Goal: Check status: Check status

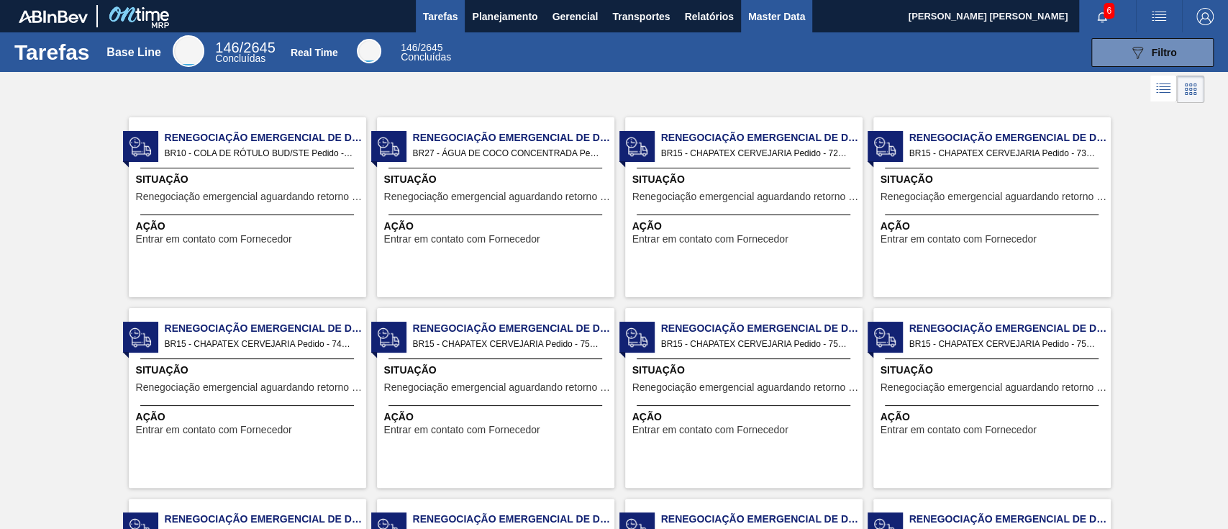
click at [764, 16] on span "Master Data" at bounding box center [776, 16] width 57 height 17
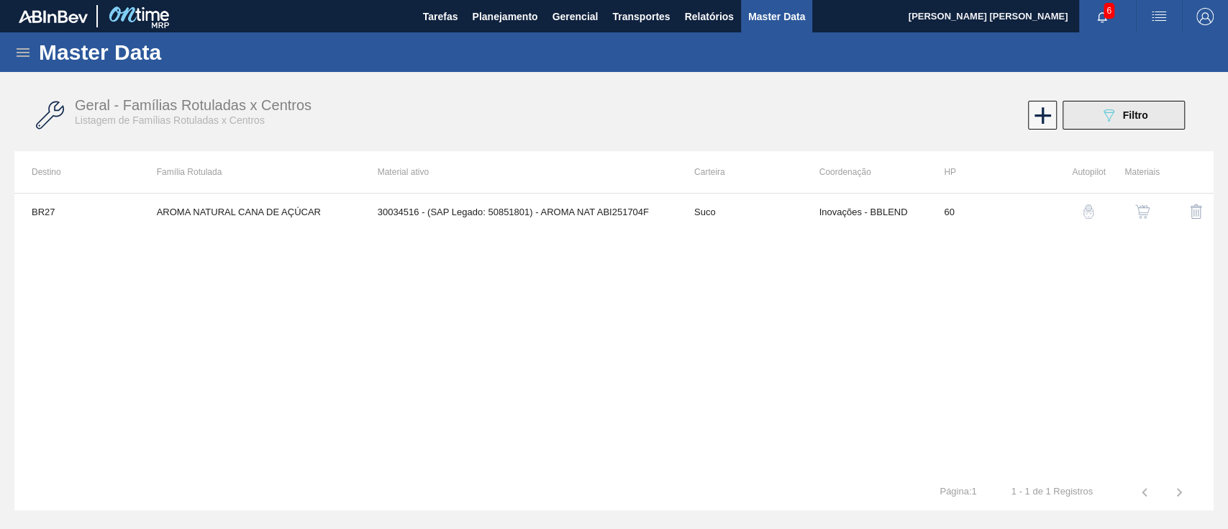
click at [1134, 124] on button "089F7B8B-B2A5-4AFE-B5C0-19BA573D28AC Filtro" at bounding box center [1124, 115] width 122 height 29
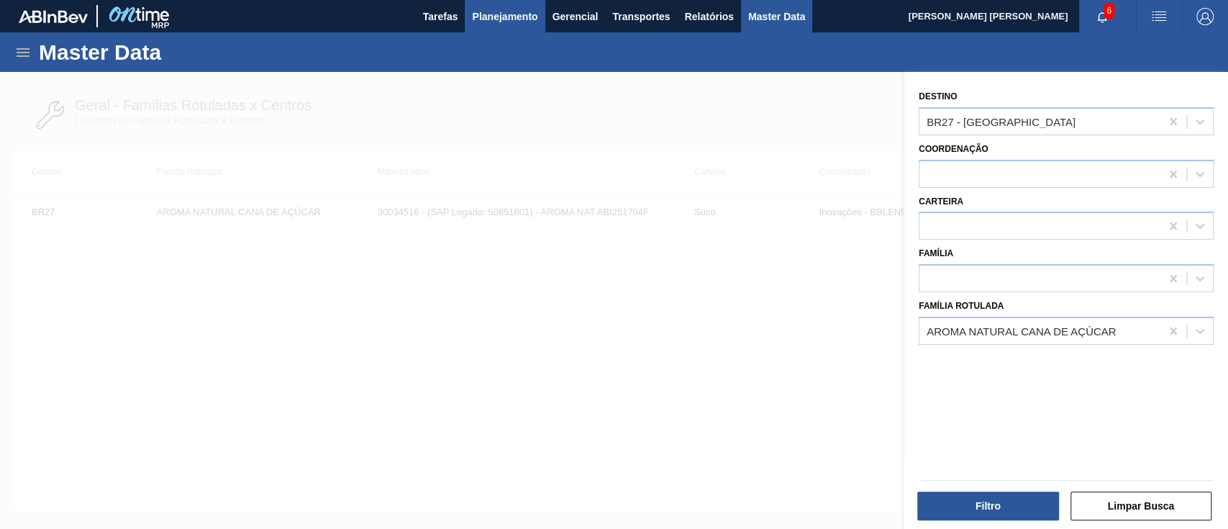
click at [509, 16] on span "Planejamento" at bounding box center [504, 16] width 65 height 17
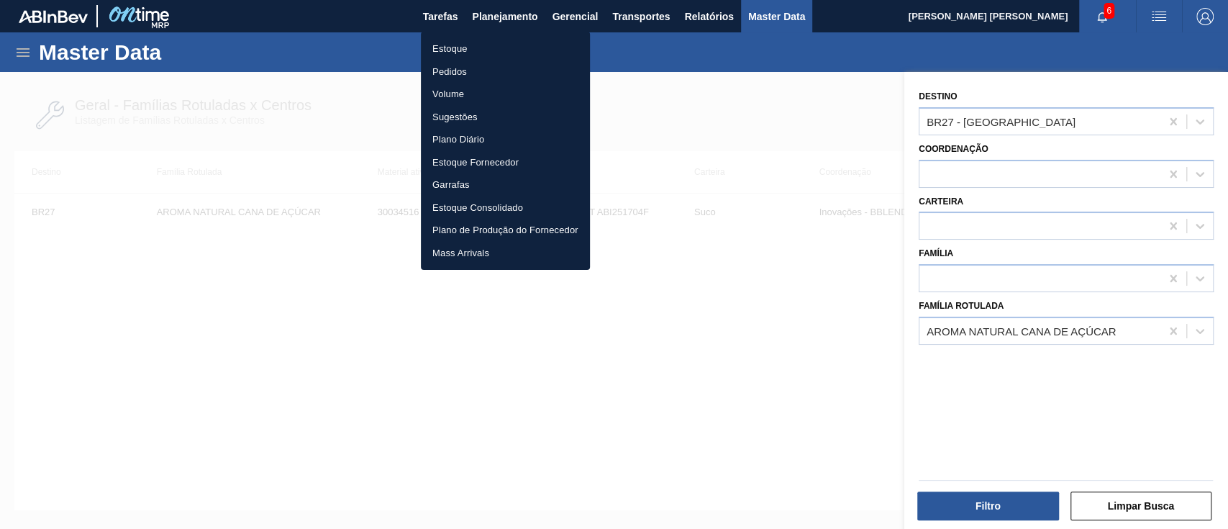
click at [476, 49] on li "Estoque" at bounding box center [505, 48] width 169 height 23
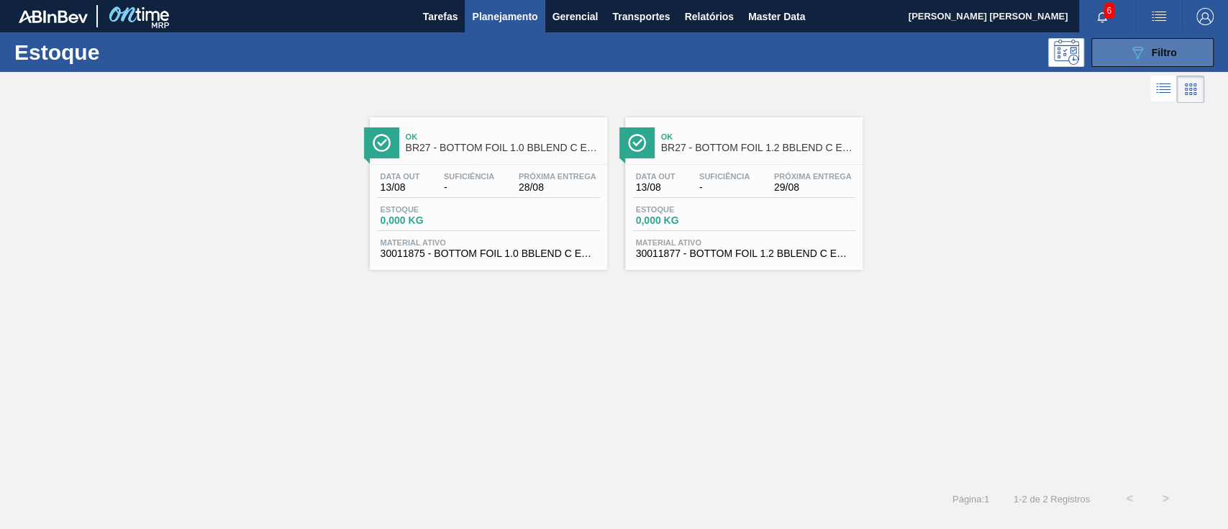
click at [1166, 65] on button "089F7B8B-B2A5-4AFE-B5C0-19BA573D28AC Filtro" at bounding box center [1152, 52] width 122 height 29
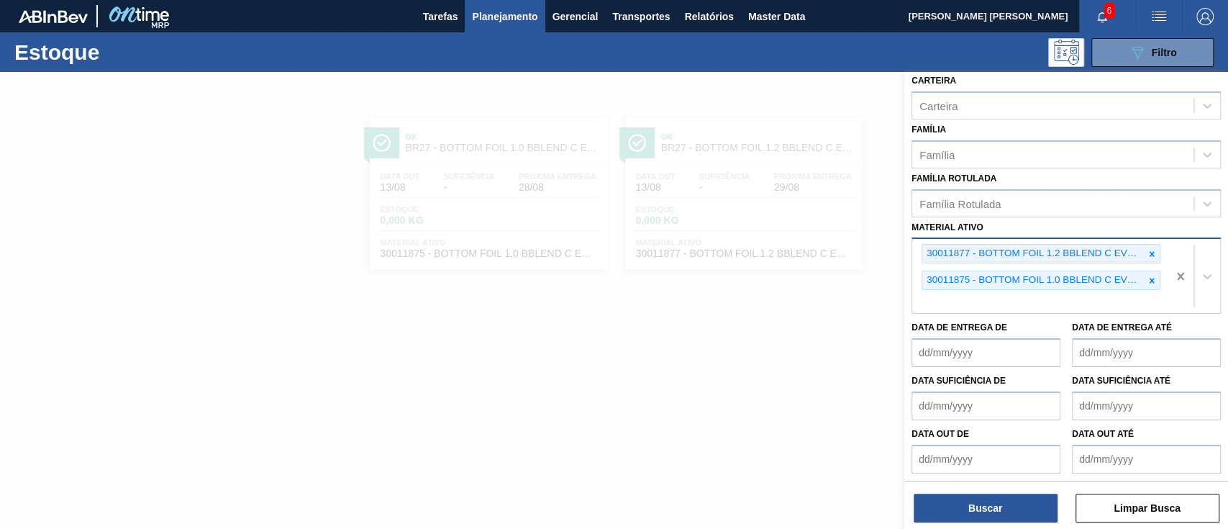
scroll to position [155, 0]
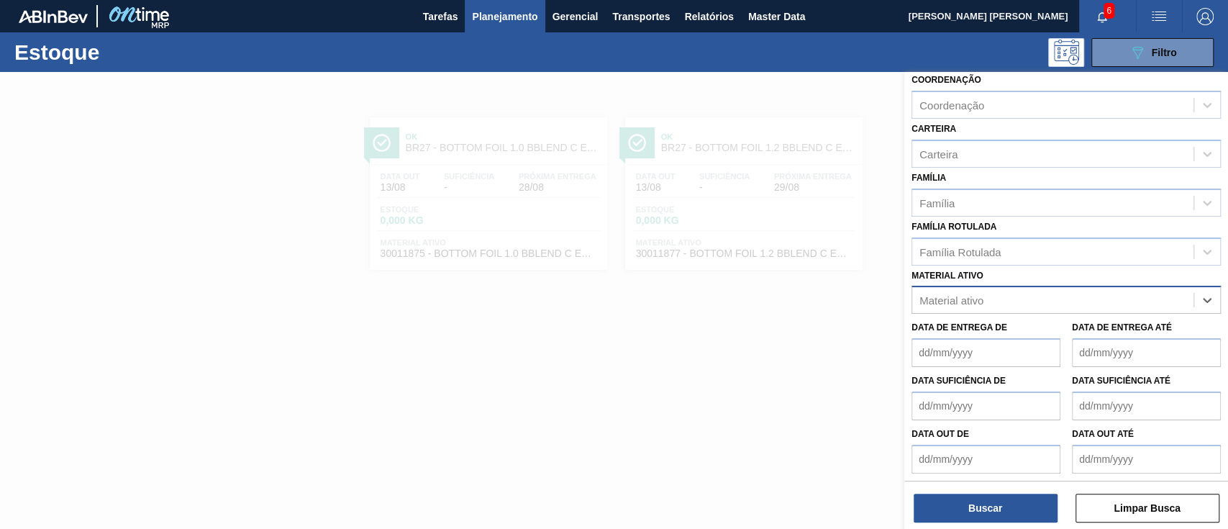
paste ativo "30034487"
type ativo "30034487"
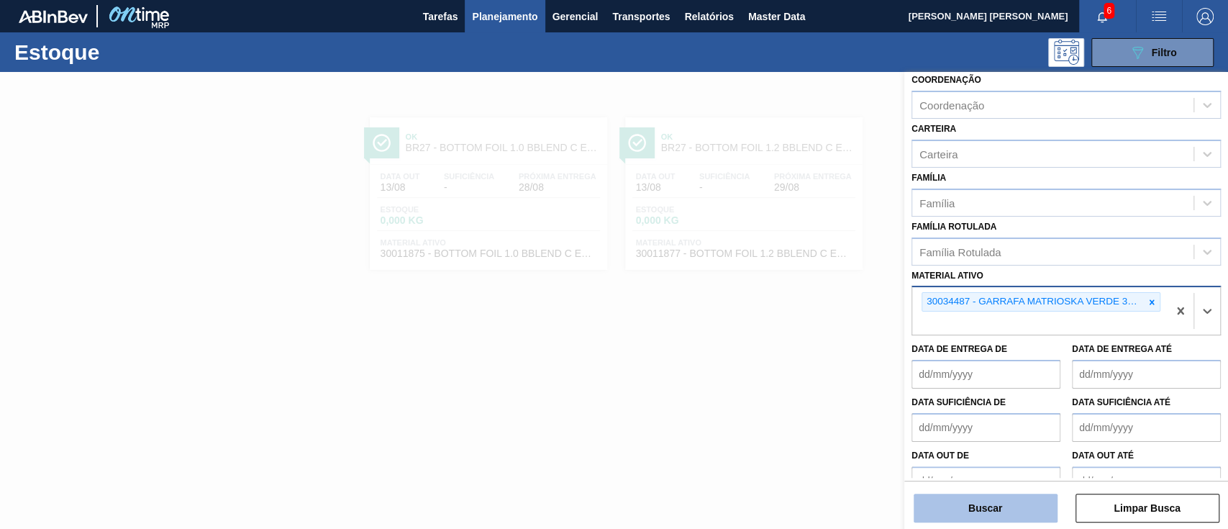
click at [974, 513] on button "Buscar" at bounding box center [986, 508] width 144 height 29
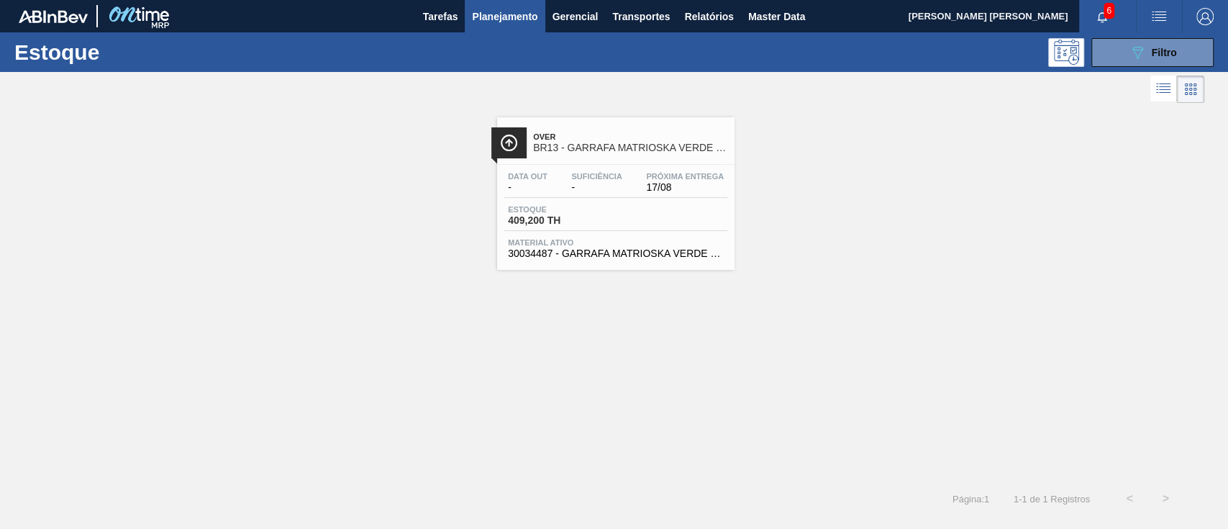
click at [697, 186] on span "17/08" at bounding box center [685, 187] width 78 height 11
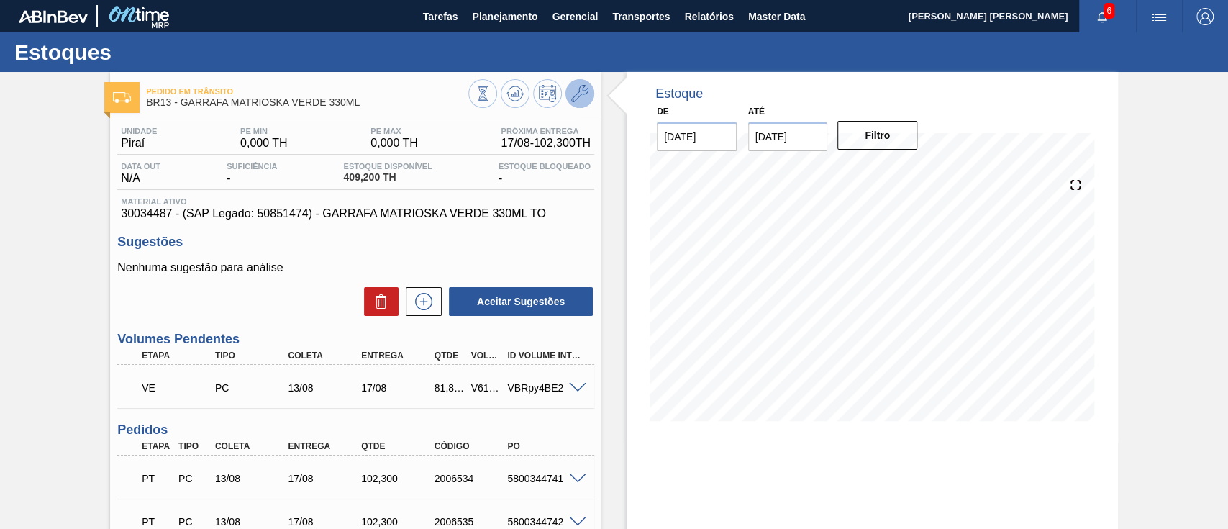
click at [575, 97] on icon at bounding box center [579, 93] width 17 height 17
